Goal: Transaction & Acquisition: Purchase product/service

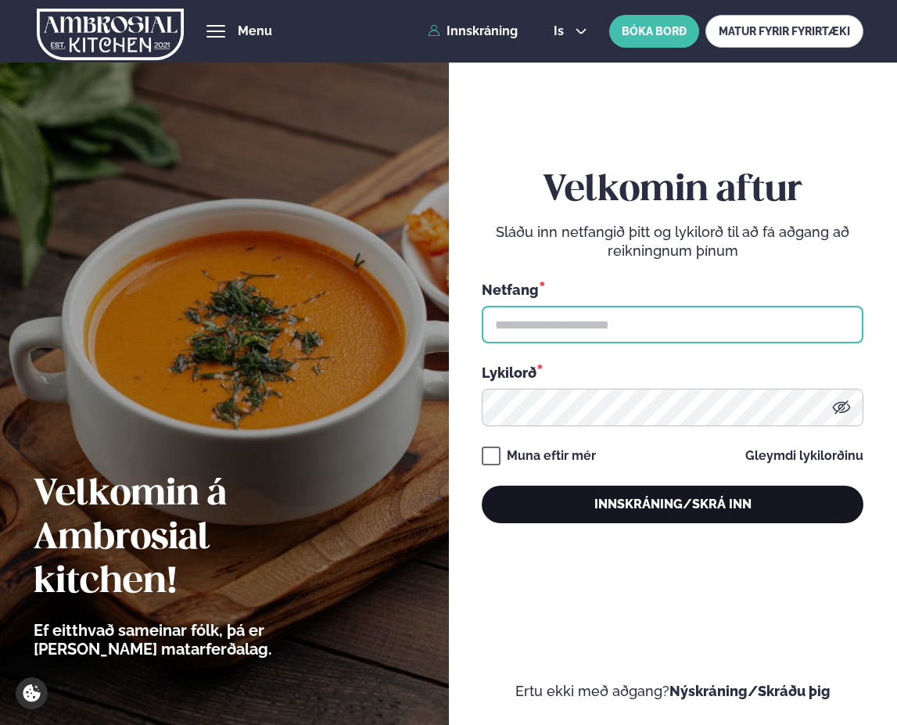
type input "**********"
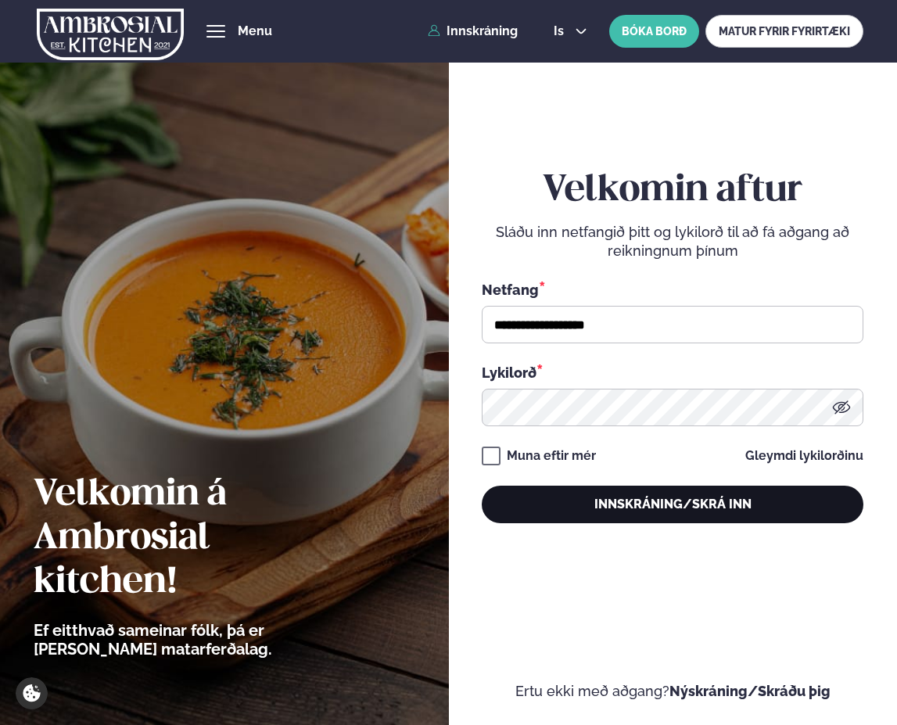
click at [660, 504] on button "Innskráning/Skrá inn" at bounding box center [673, 505] width 382 height 38
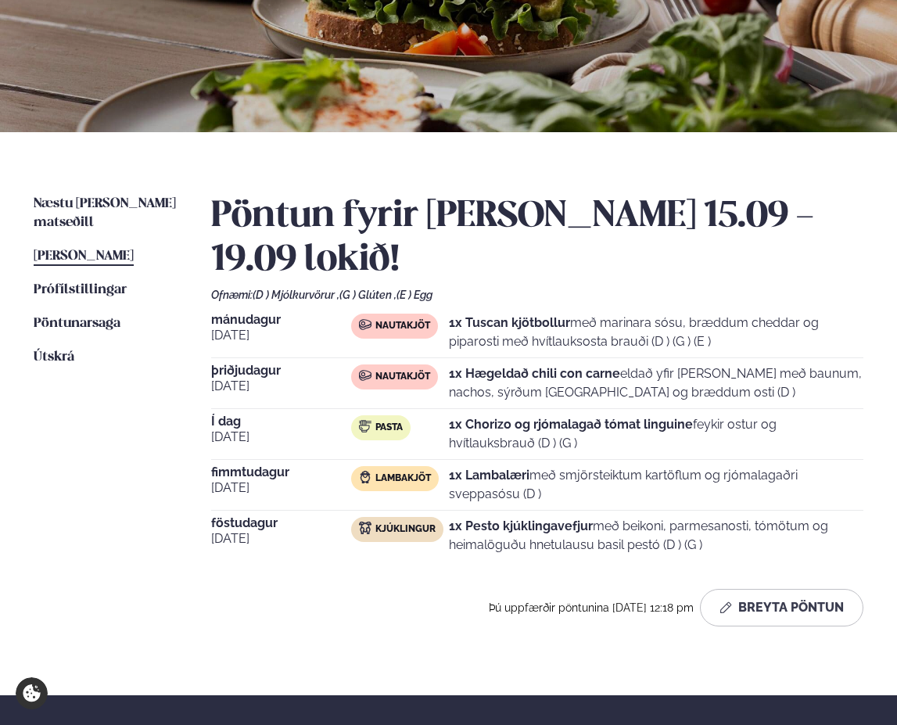
scroll to position [235, 0]
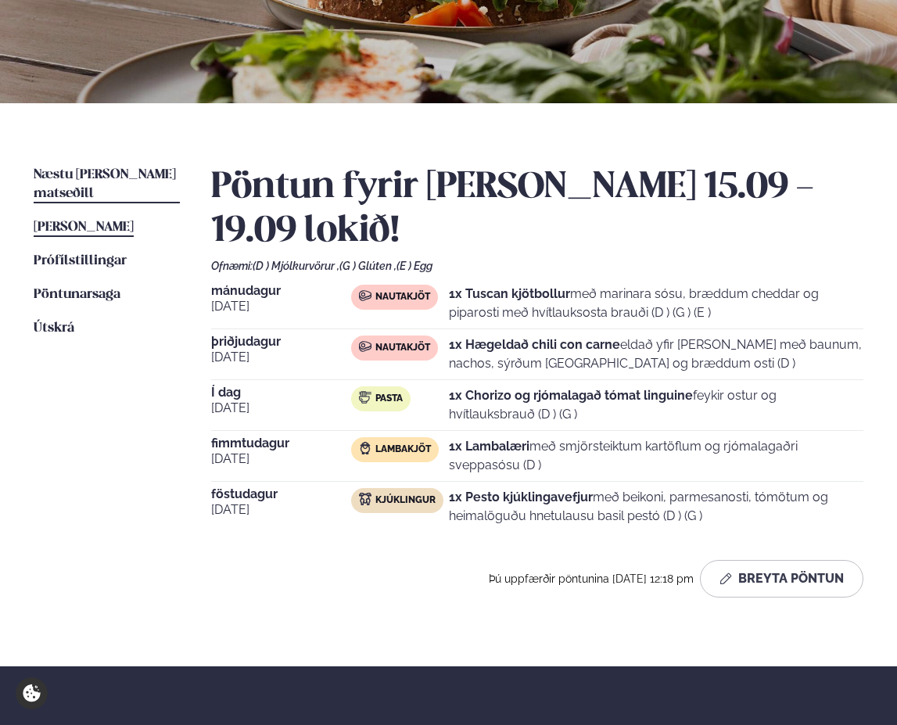
click at [95, 171] on span "Næstu [PERSON_NAME] matseðill" at bounding box center [105, 184] width 142 height 32
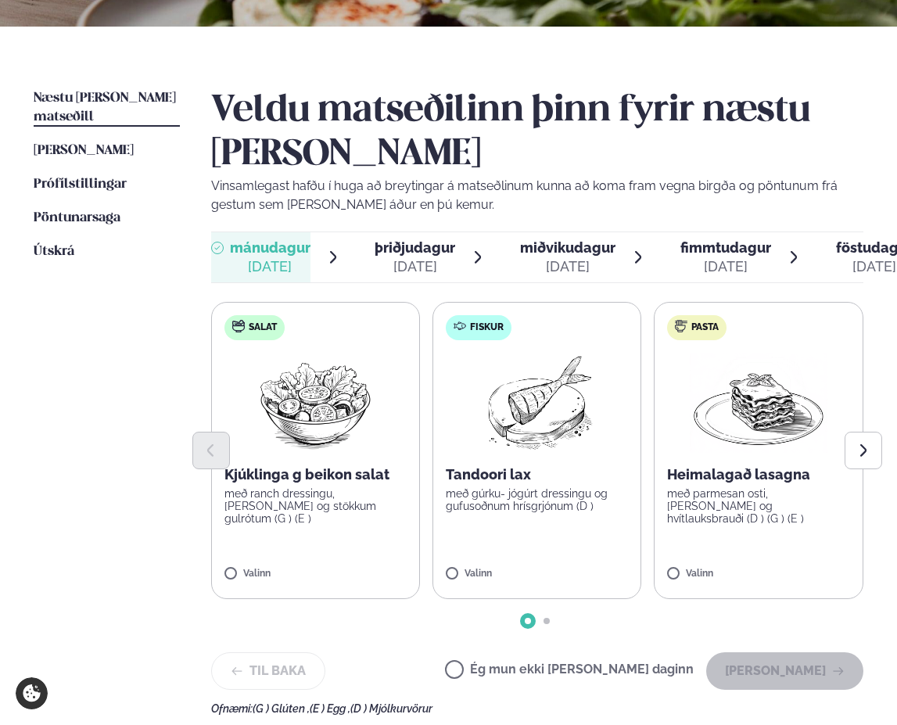
scroll to position [313, 0]
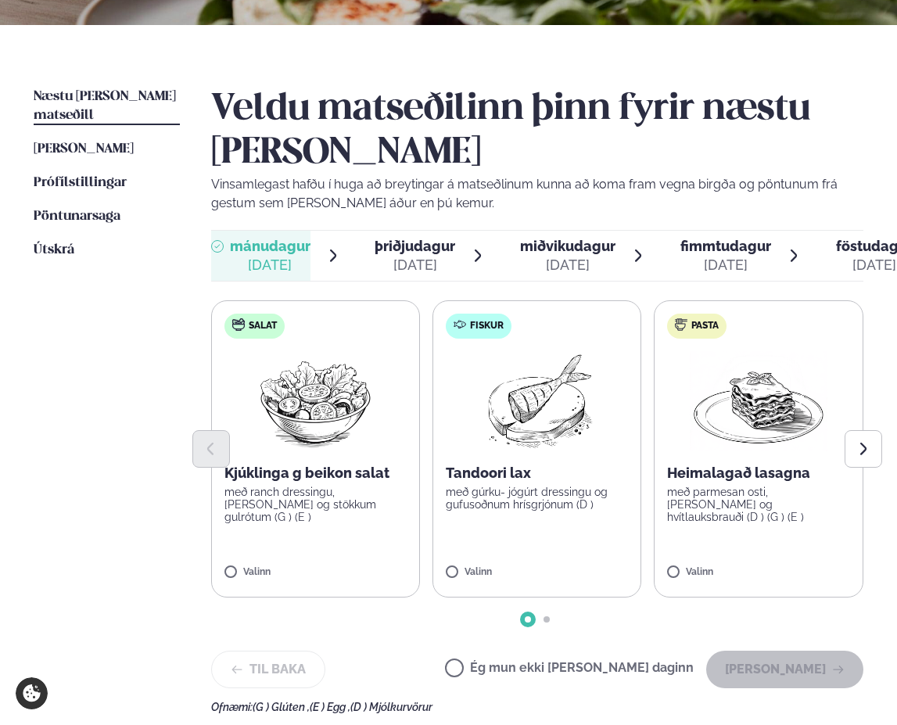
click at [680, 562] on label "Pasta Heimalagað lasagna með parmesan osti, basil pesto og hvítlauksbrauði (D )…" at bounding box center [758, 448] width 209 height 297
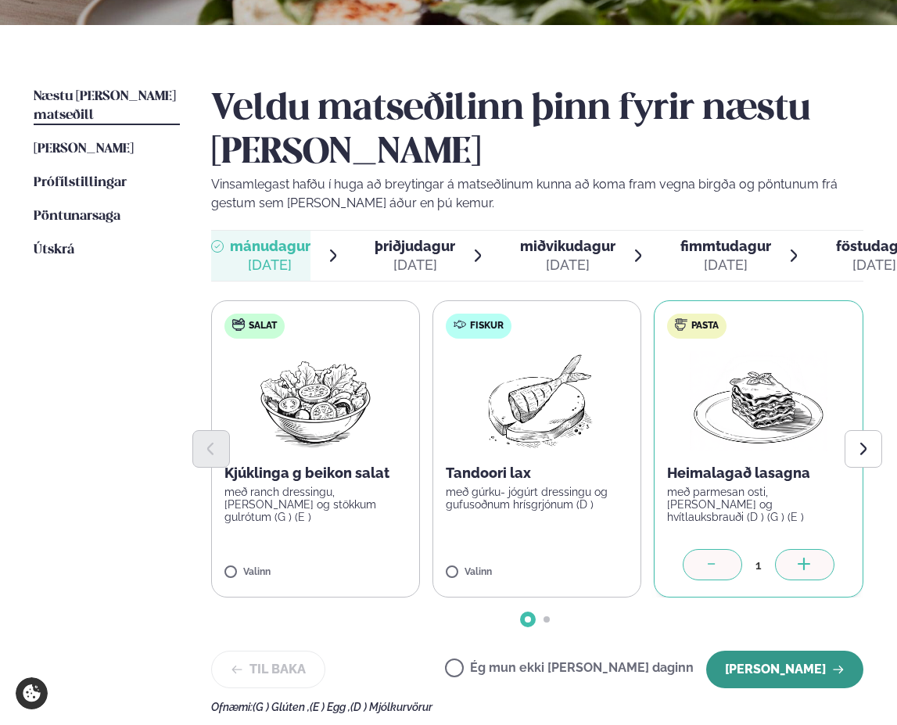
click at [764, 670] on button "[PERSON_NAME]" at bounding box center [784, 670] width 157 height 38
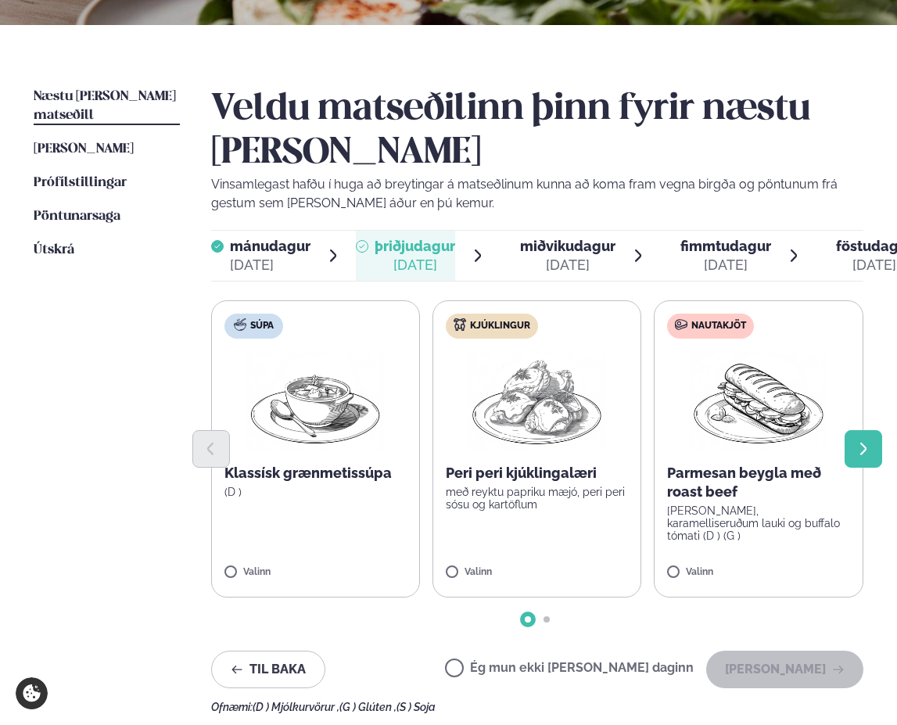
click at [867, 448] on icon "Next slide" at bounding box center [863, 449] width 6 height 13
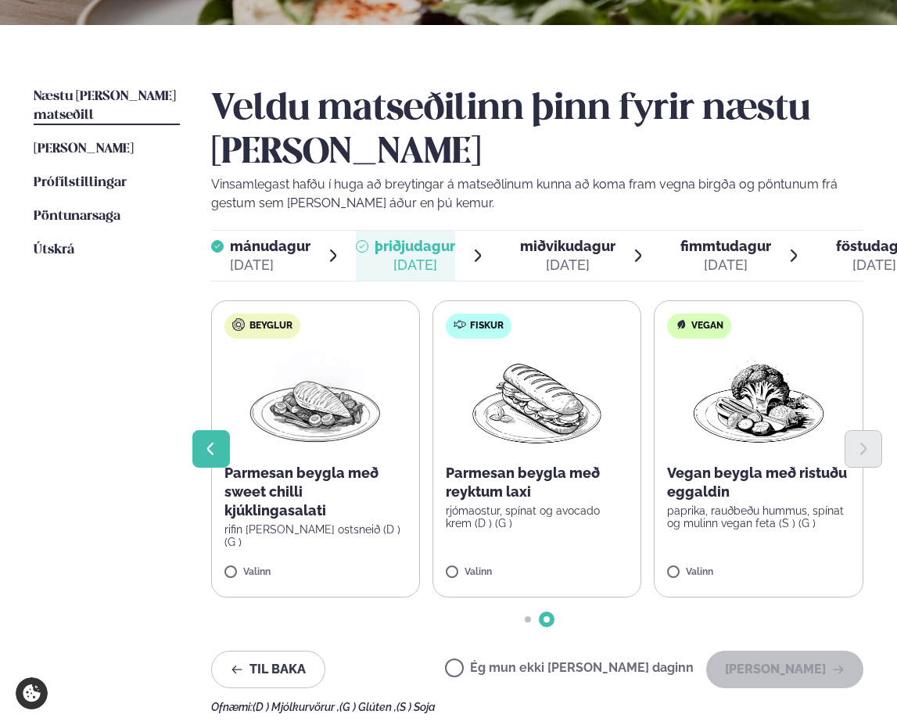
click at [208, 462] on button "Previous slide" at bounding box center [211, 449] width 38 height 38
click at [211, 458] on button "Previous slide" at bounding box center [211, 449] width 38 height 38
drag, startPoint x: 218, startPoint y: 451, endPoint x: 228, endPoint y: 461, distance: 13.3
click at [218, 450] on icon "Previous slide" at bounding box center [211, 449] width 16 height 16
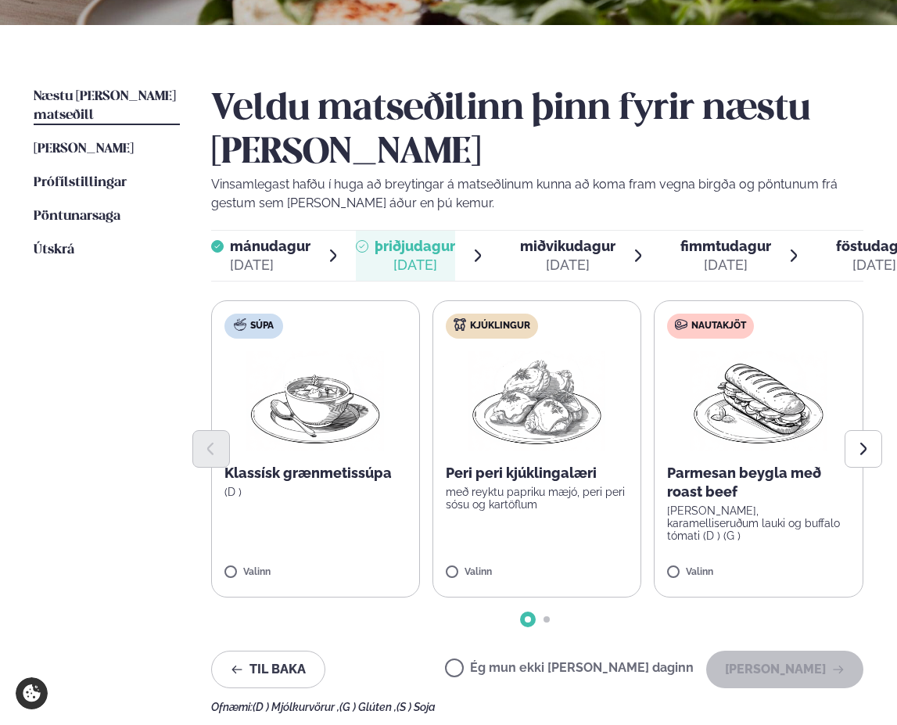
click at [475, 551] on label "Kjúklingur Peri peri kjúklingalæri með reyktu papriku mæjó, peri peri sósu og k…" at bounding box center [537, 448] width 209 height 297
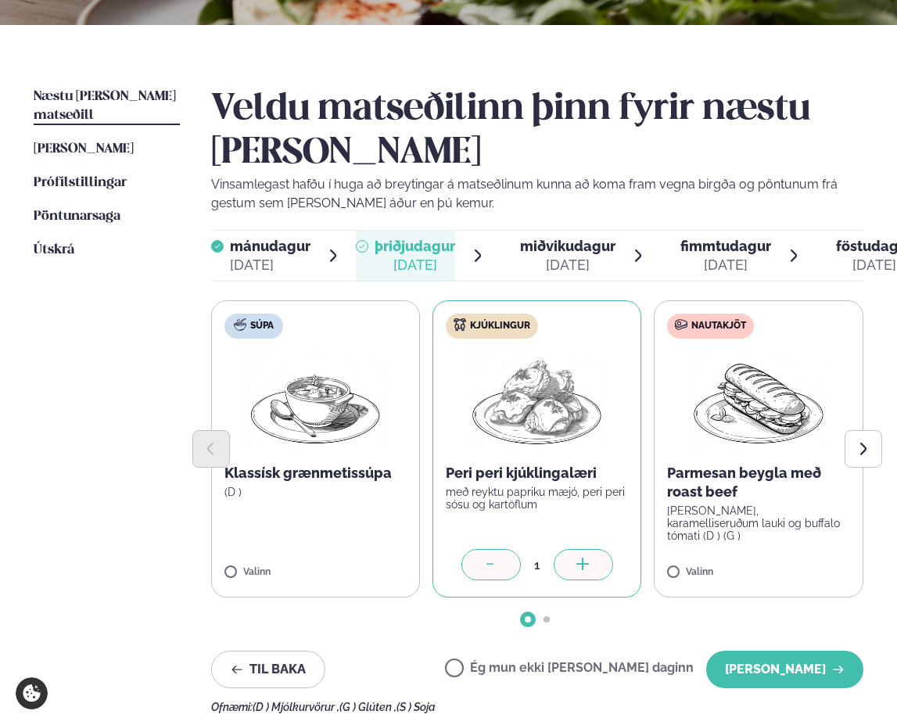
click at [779, 645] on div "Veldu matseðilinn þinn fyrir næstu [PERSON_NAME] Vinsamlegast hafðu í huga að b…" at bounding box center [537, 401] width 653 height 626
click at [774, 663] on button "[PERSON_NAME]" at bounding box center [784, 670] width 157 height 38
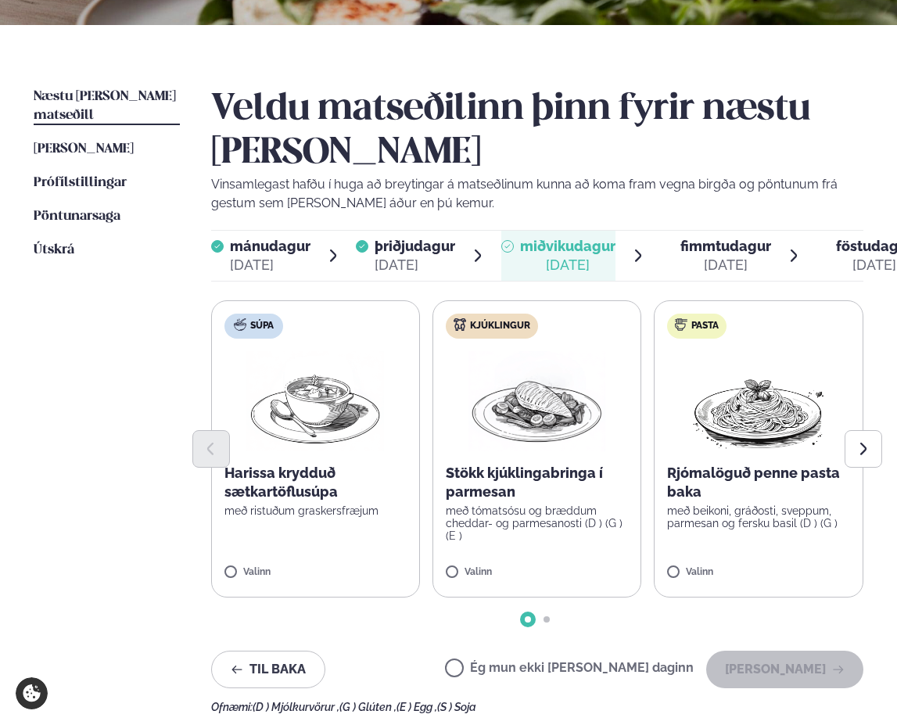
click at [465, 555] on label "Kjúklingur Stökk kjúklingabringa í parmesan með tómatsósu og bræddum cheddar- o…" at bounding box center [537, 448] width 209 height 297
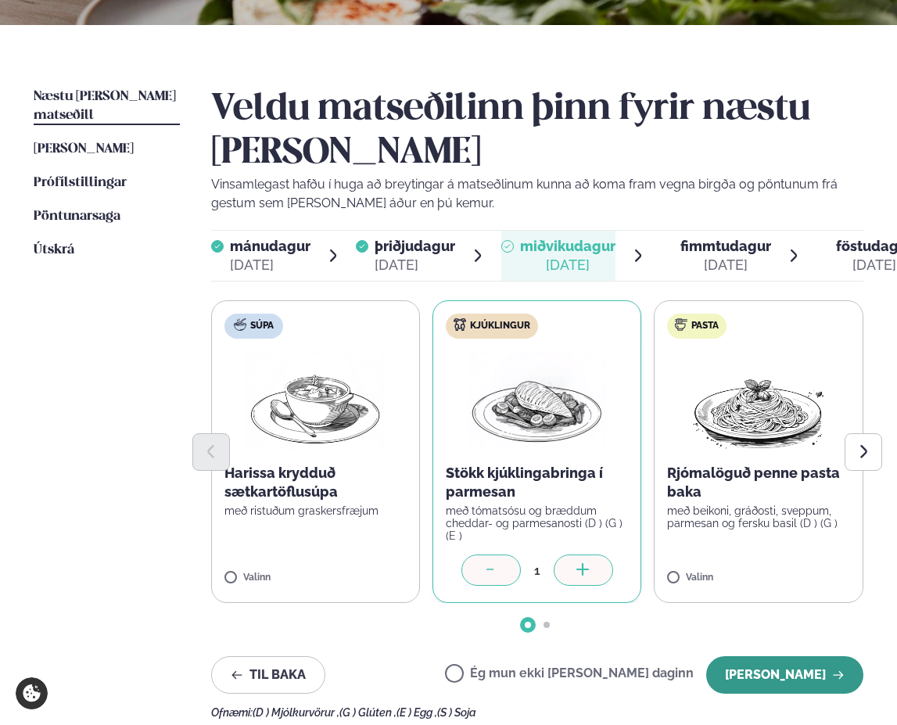
click at [792, 665] on button "[PERSON_NAME]" at bounding box center [784, 675] width 157 height 38
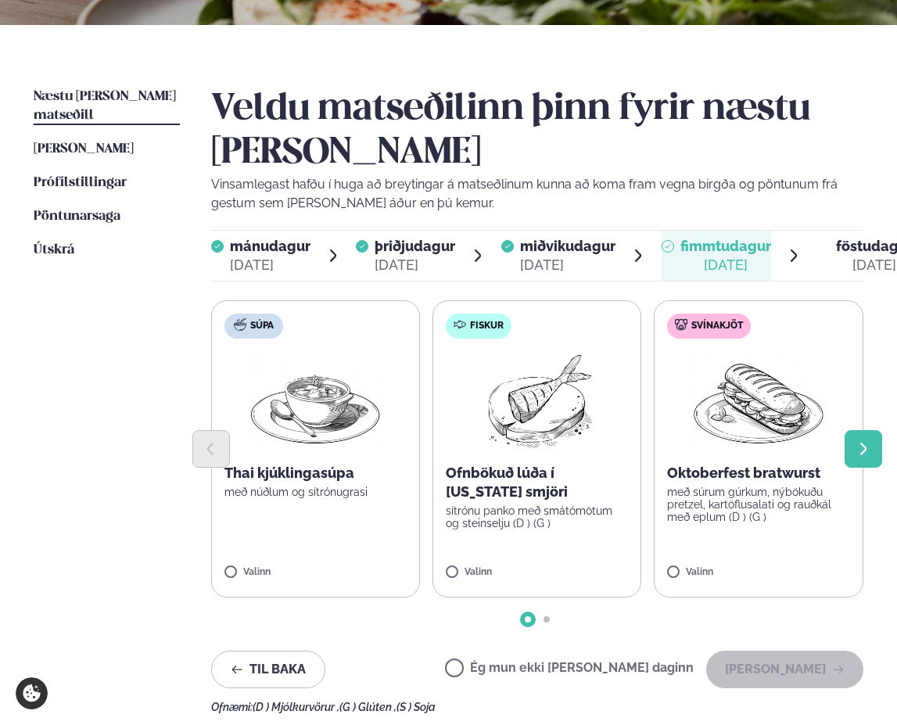
click at [853, 444] on button "Next slide" at bounding box center [864, 449] width 38 height 38
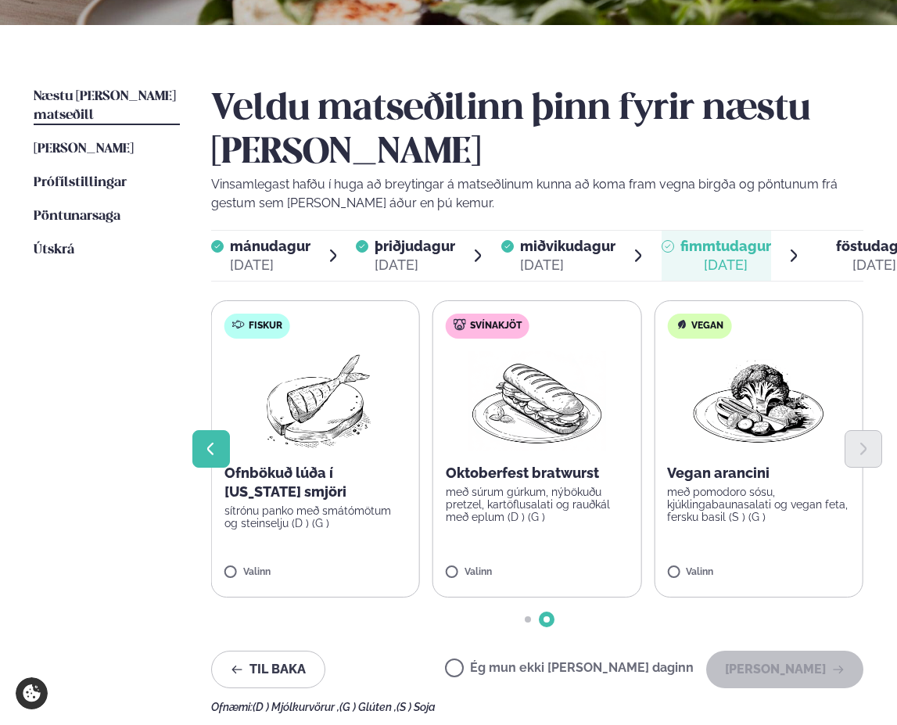
click at [228, 465] on button "Previous slide" at bounding box center [211, 449] width 38 height 38
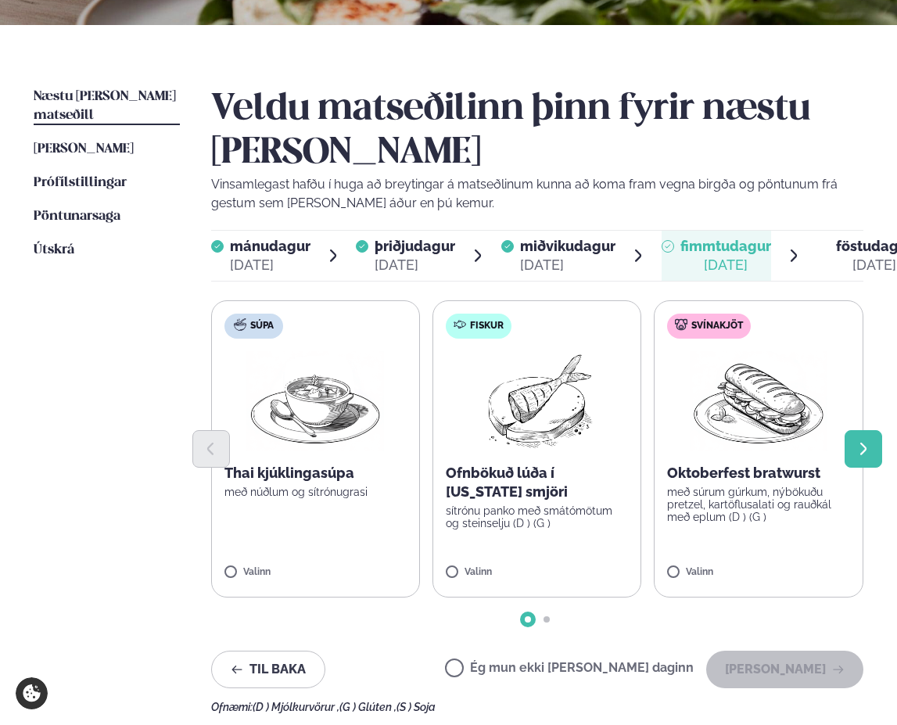
click at [860, 442] on icon "Next slide" at bounding box center [864, 449] width 16 height 16
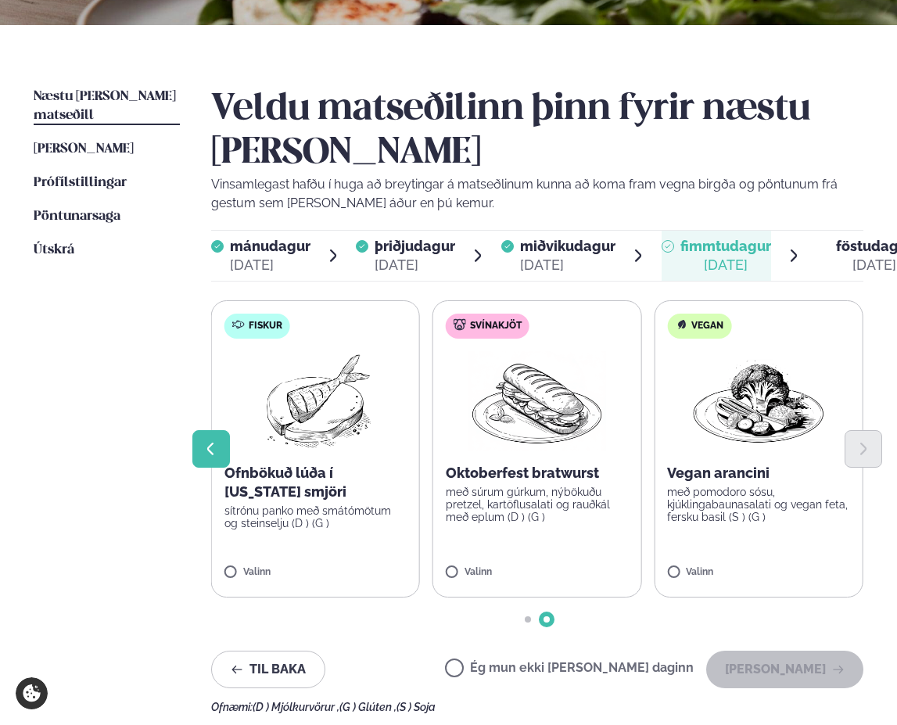
click at [215, 447] on icon "Previous slide" at bounding box center [211, 449] width 16 height 16
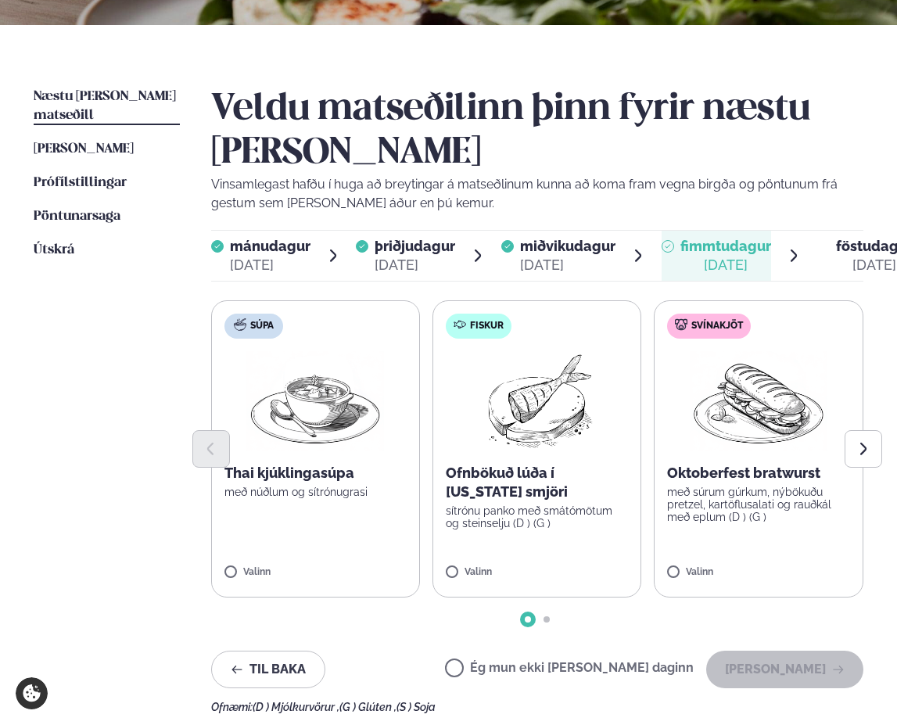
click at [515, 434] on div at bounding box center [537, 449] width 653 height 38
click at [472, 529] on p "sítrónu panko með smátómötum og steinselju (D ) (G )" at bounding box center [537, 516] width 182 height 25
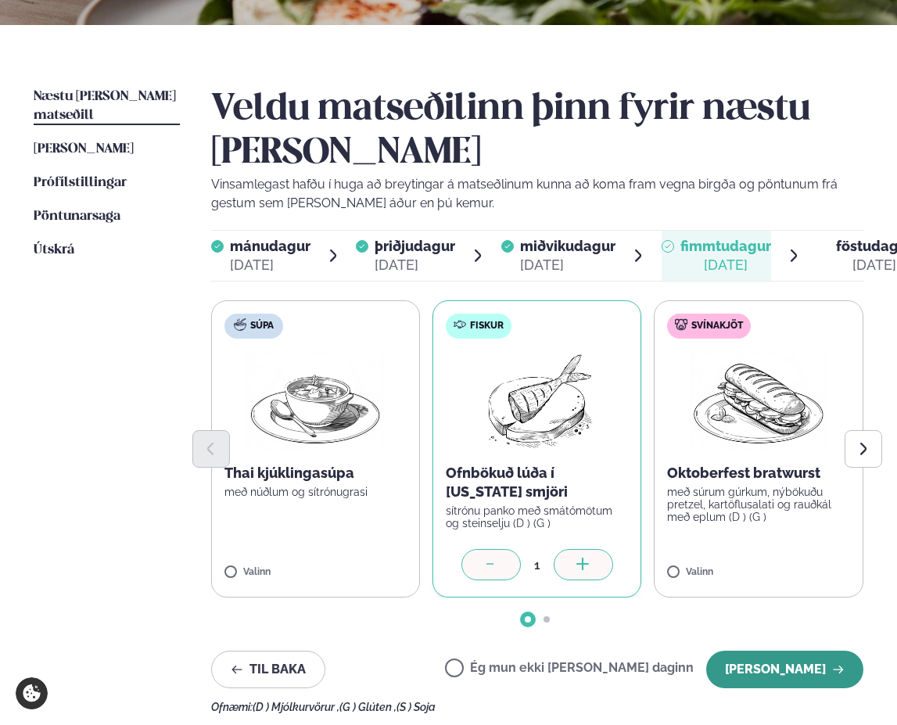
click at [759, 675] on button "[PERSON_NAME]" at bounding box center [784, 670] width 157 height 38
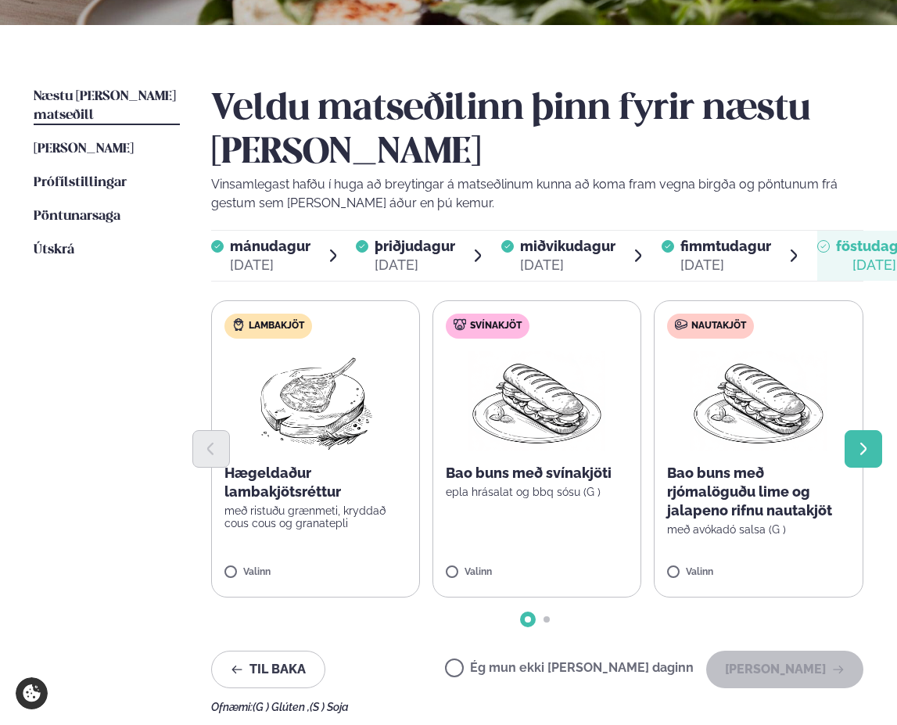
click at [874, 454] on button "Next slide" at bounding box center [864, 449] width 38 height 38
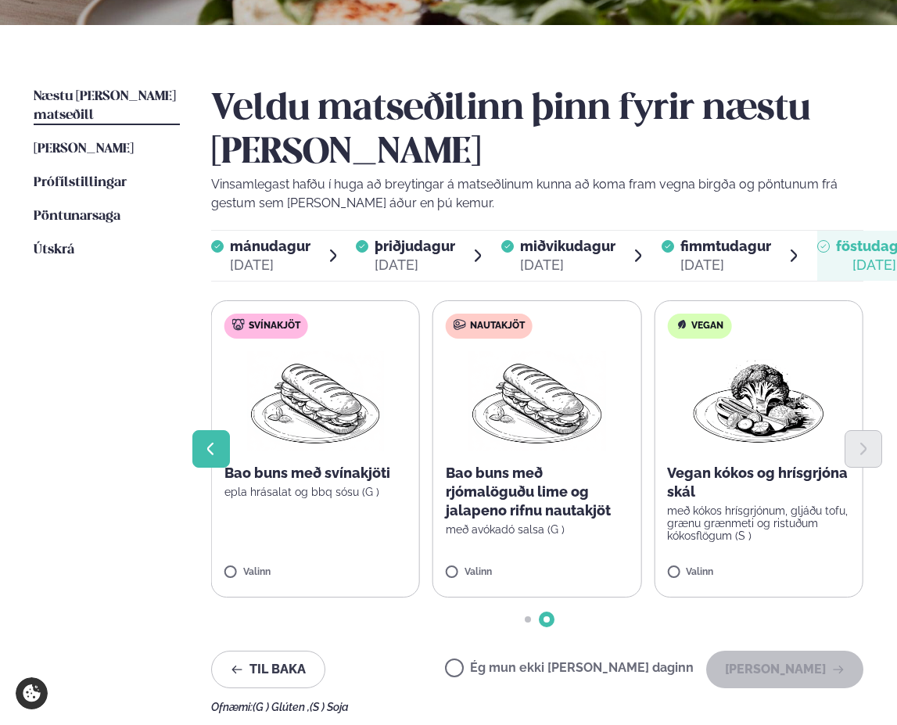
click at [214, 449] on icon "Previous slide" at bounding box center [211, 449] width 16 height 16
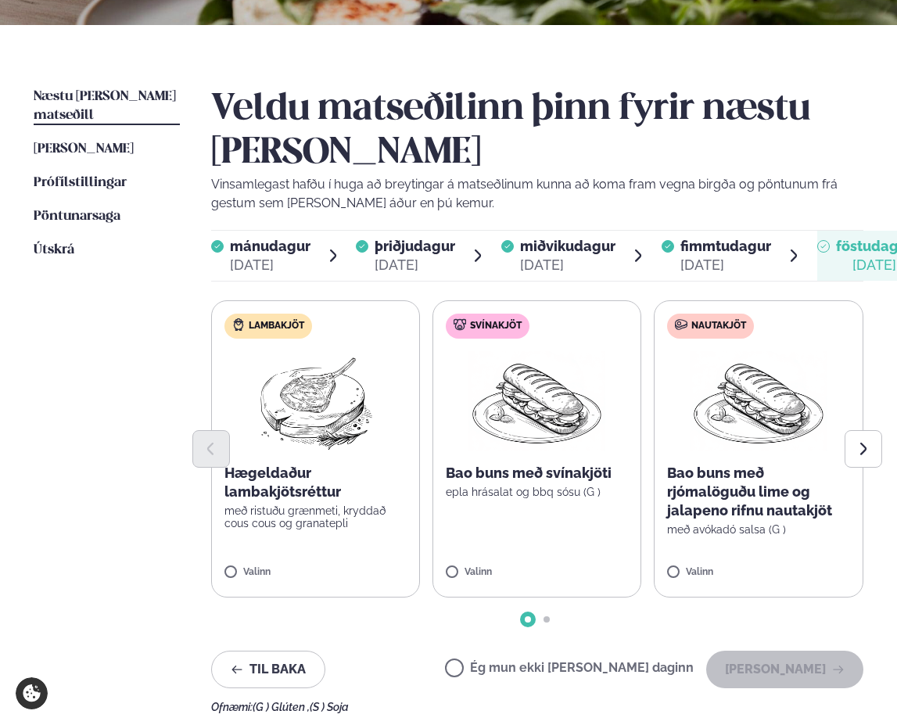
click at [249, 537] on label "Lambakjöt Hægeldaður lambakjötsréttur með ristuðu grænmeti, kryddað cous cous o…" at bounding box center [315, 448] width 209 height 297
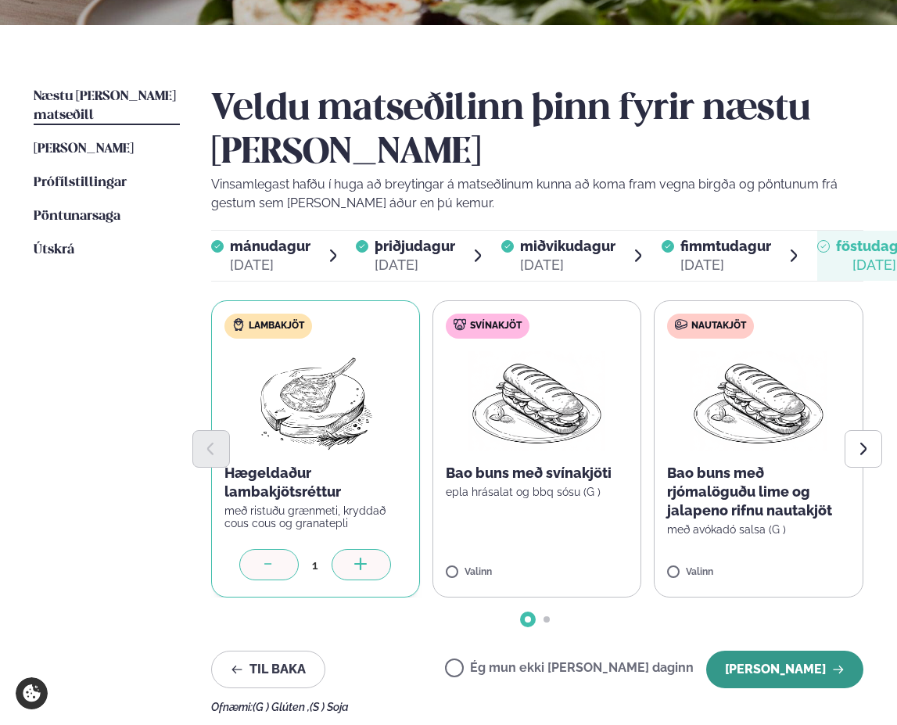
click at [782, 659] on button "[PERSON_NAME]" at bounding box center [784, 670] width 157 height 38
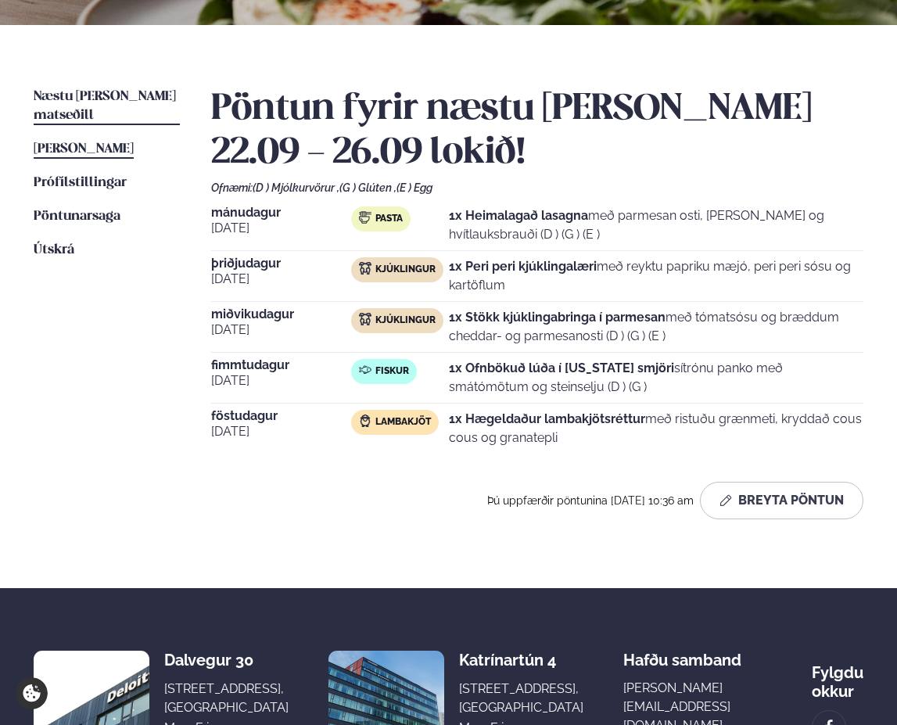
click at [93, 142] on span "[PERSON_NAME]" at bounding box center [84, 148] width 100 height 13
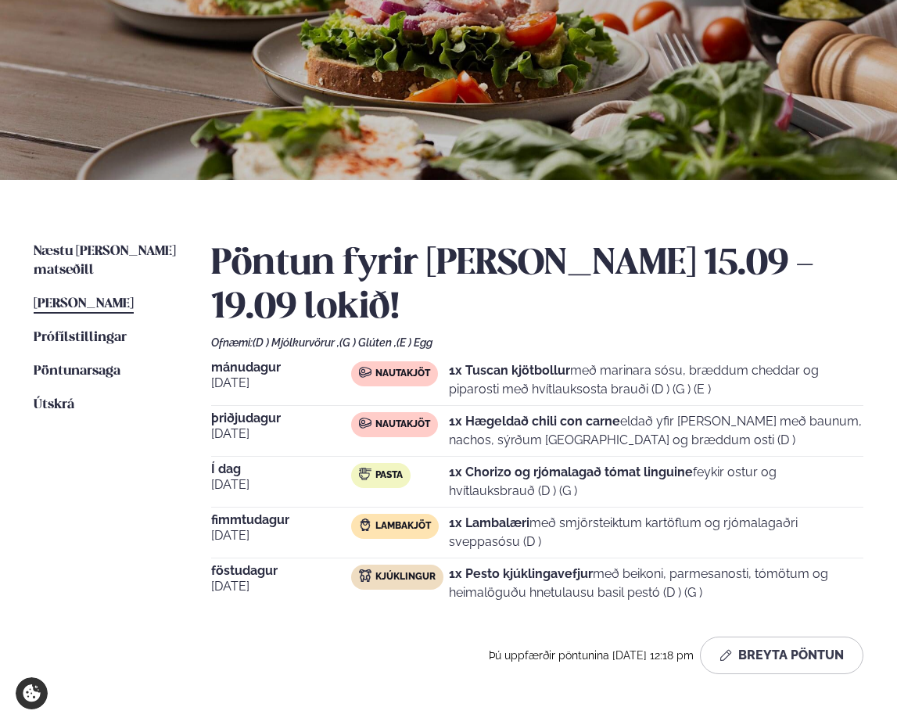
scroll to position [156, 0]
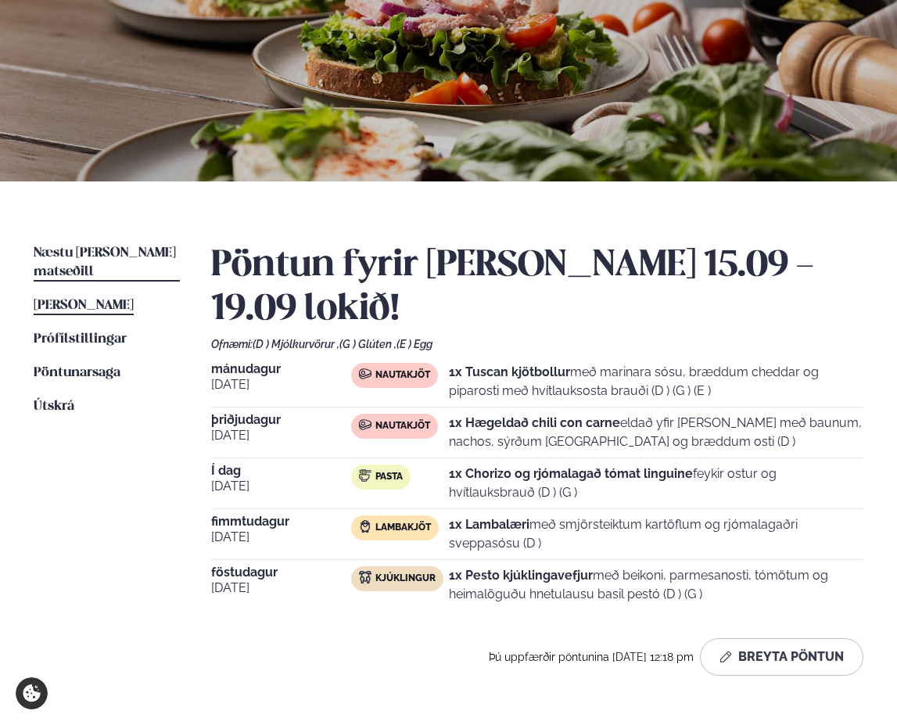
click at [97, 252] on span "Næstu [PERSON_NAME] matseðill" at bounding box center [105, 262] width 142 height 32
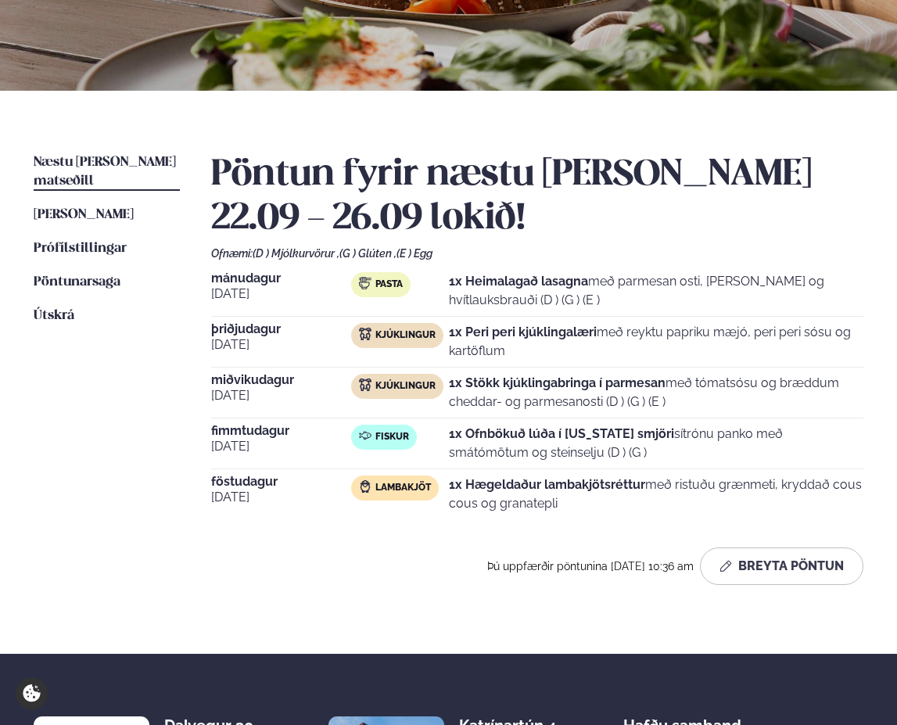
scroll to position [391, 0]
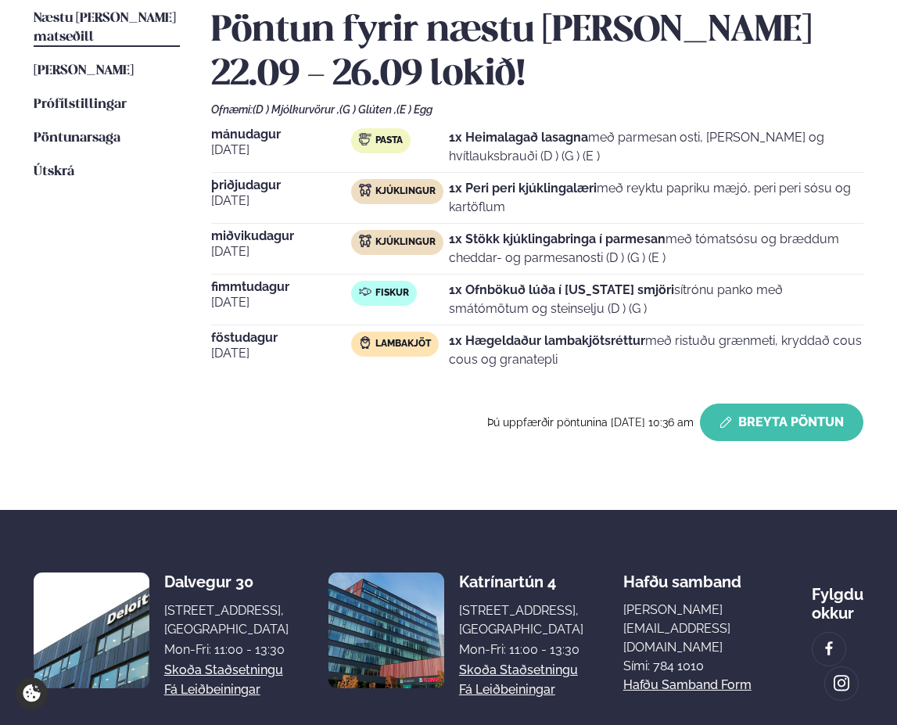
click at [732, 418] on icon "button" at bounding box center [726, 422] width 13 height 13
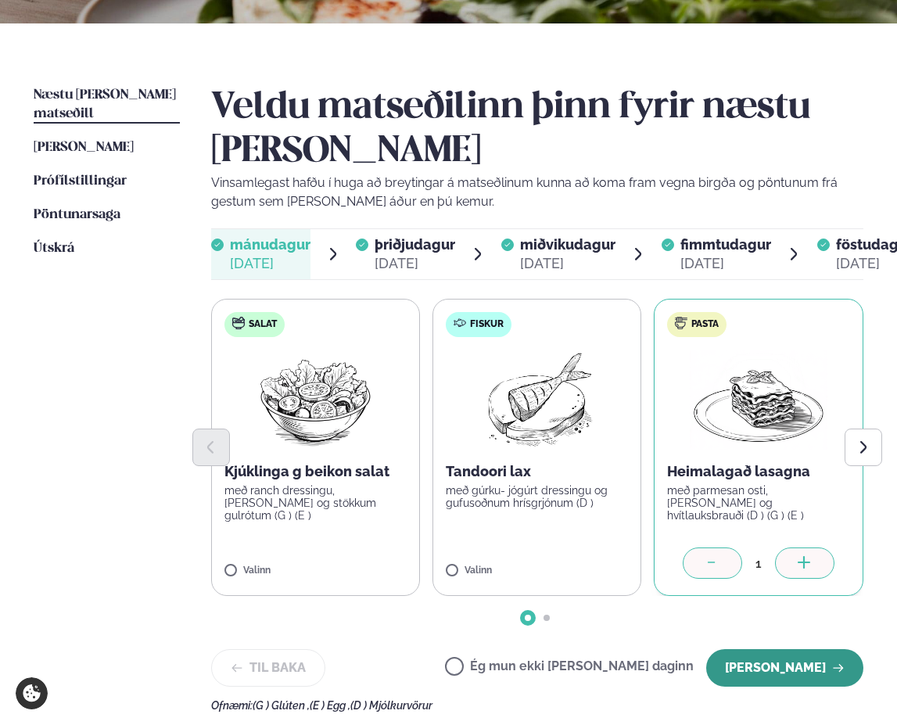
scroll to position [235, 0]
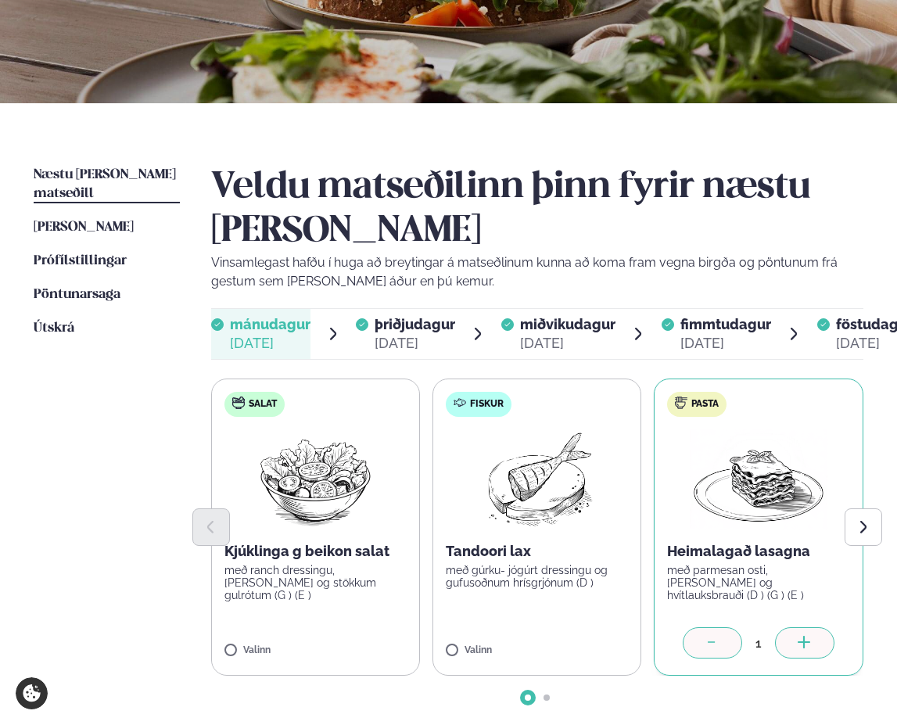
click at [849, 336] on div "[DATE]" at bounding box center [874, 343] width 77 height 19
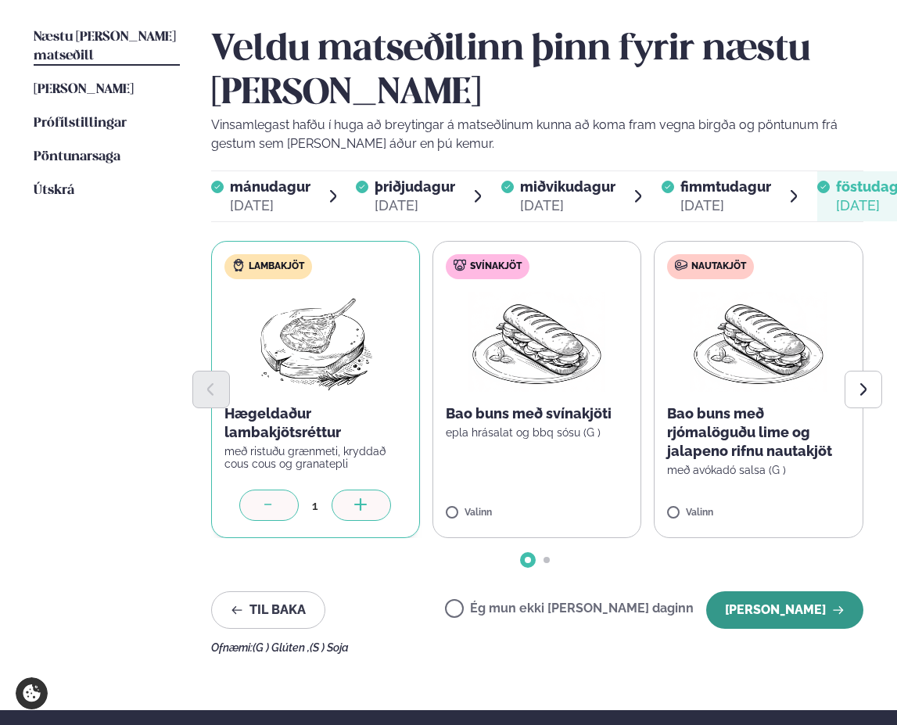
scroll to position [547, 0]
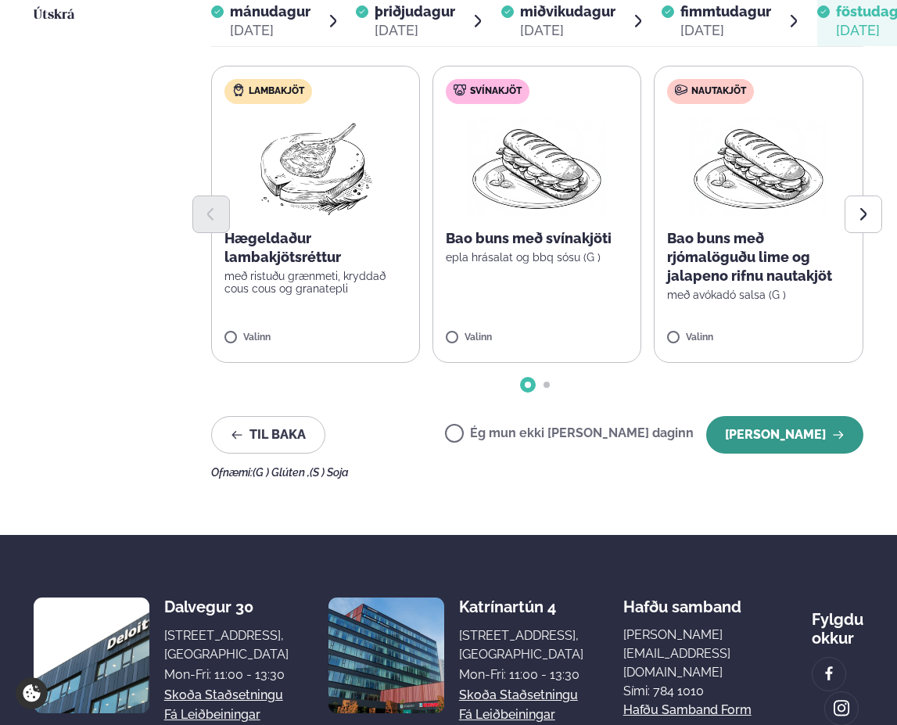
click at [761, 440] on button "[PERSON_NAME]" at bounding box center [784, 435] width 157 height 38
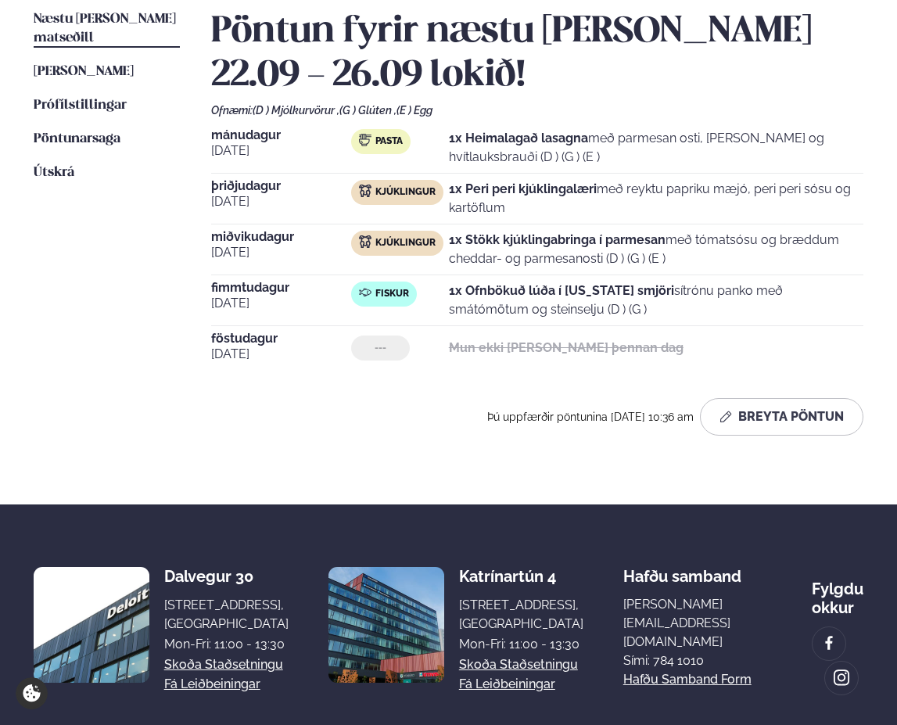
scroll to position [0, 0]
